Goal: Find contact information: Find contact information

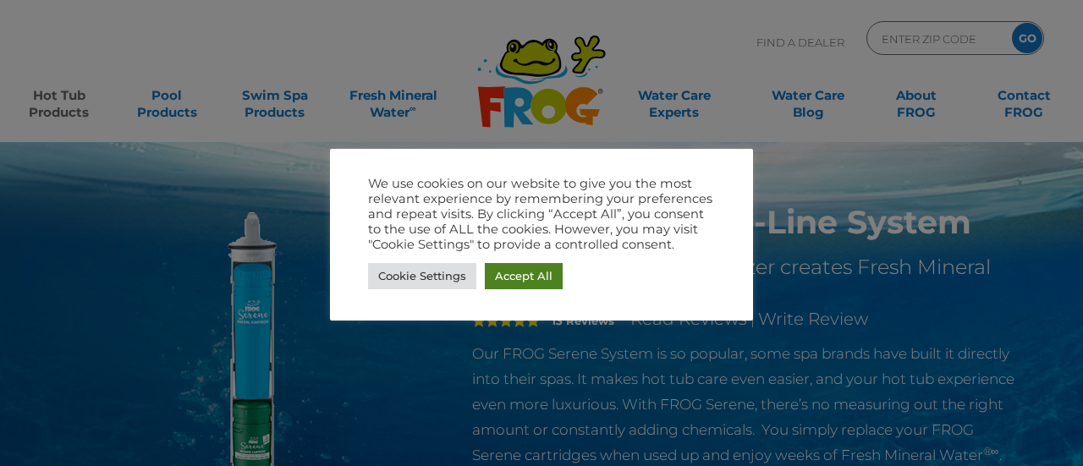
click at [537, 277] on link "Accept All" at bounding box center [524, 276] width 78 height 26
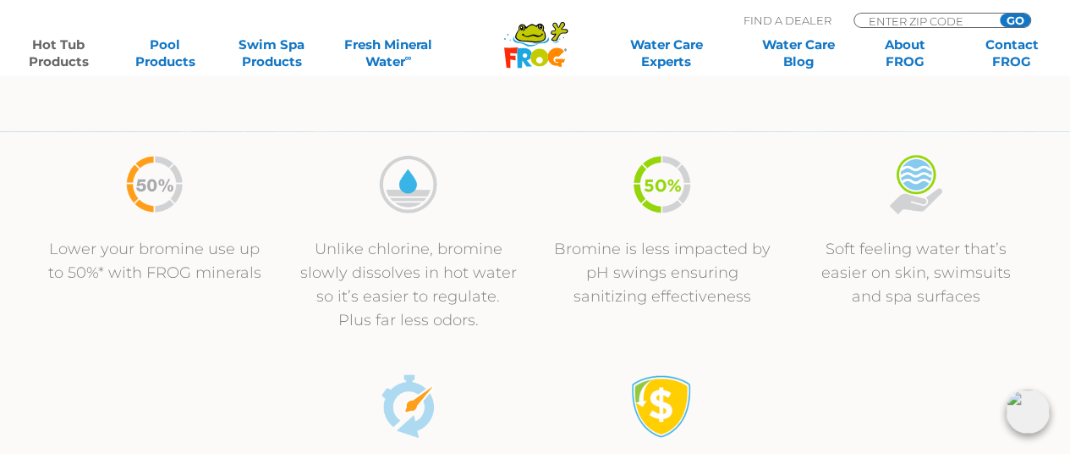
scroll to position [338, 0]
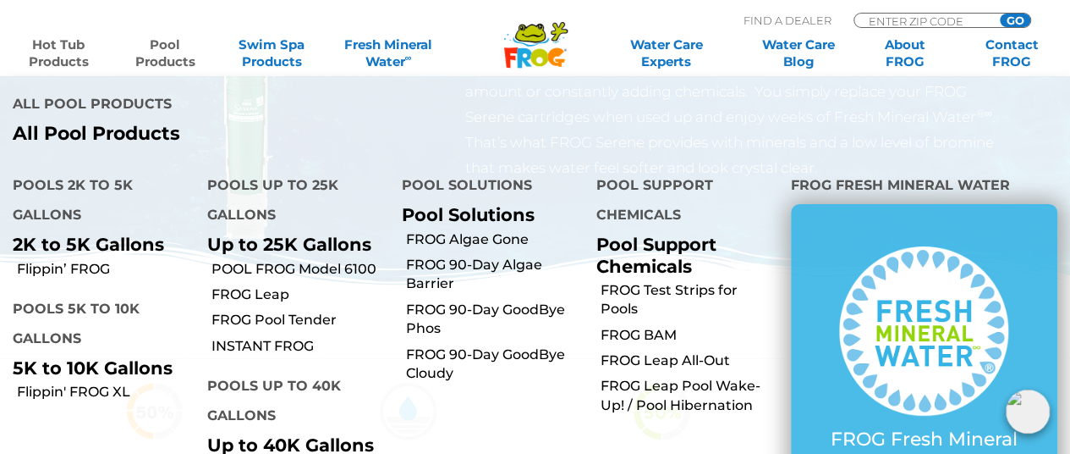
click at [179, 50] on link "Pool Products" at bounding box center [165, 53] width 83 height 34
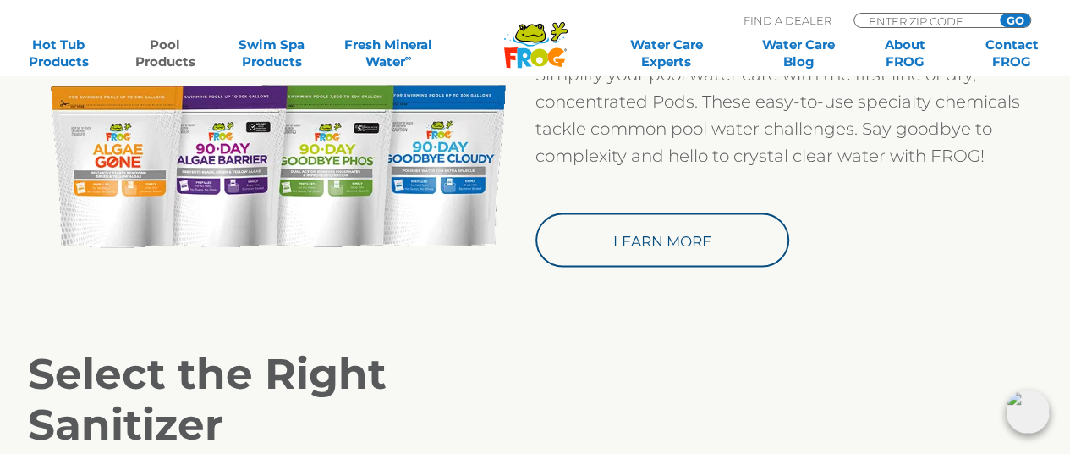
scroll to position [1608, 0]
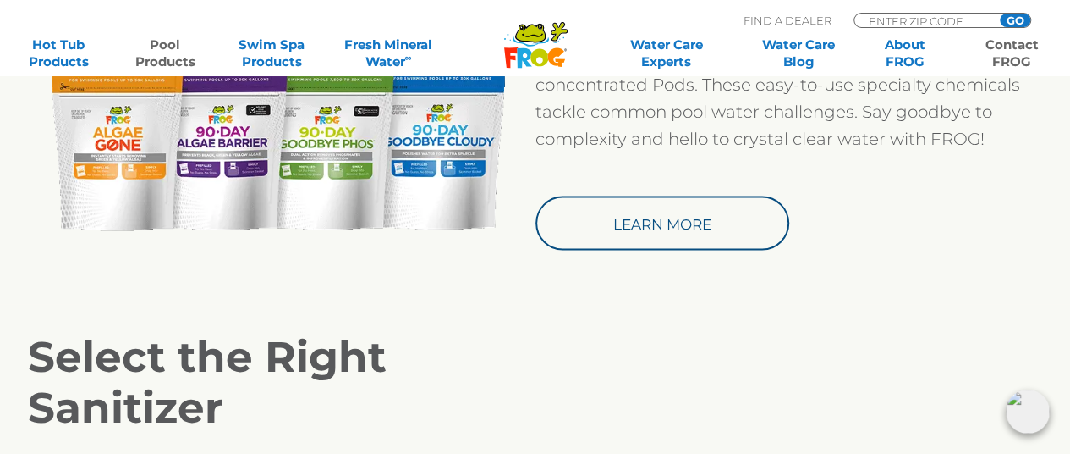
click at [1019, 50] on link "Contact FROG" at bounding box center [1012, 53] width 83 height 34
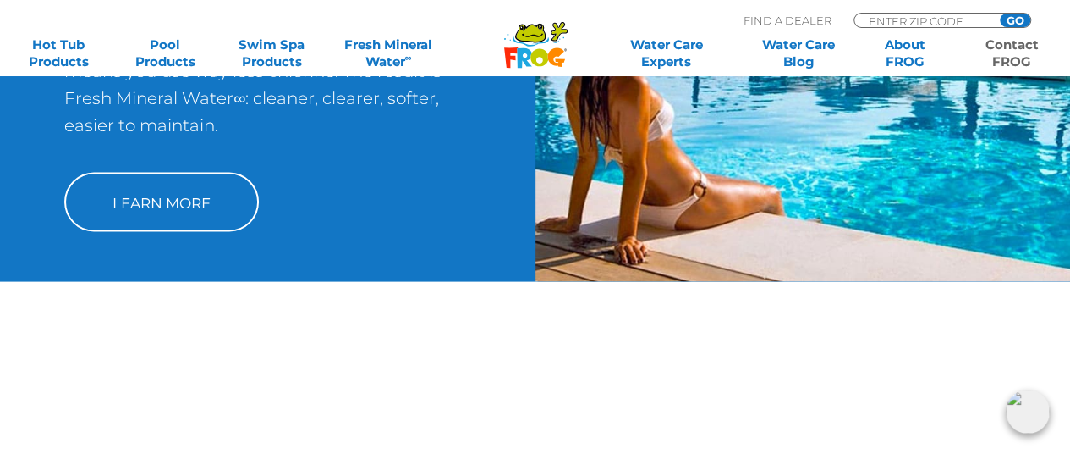
scroll to position [1608, 0]
